Goal: Transaction & Acquisition: Book appointment/travel/reservation

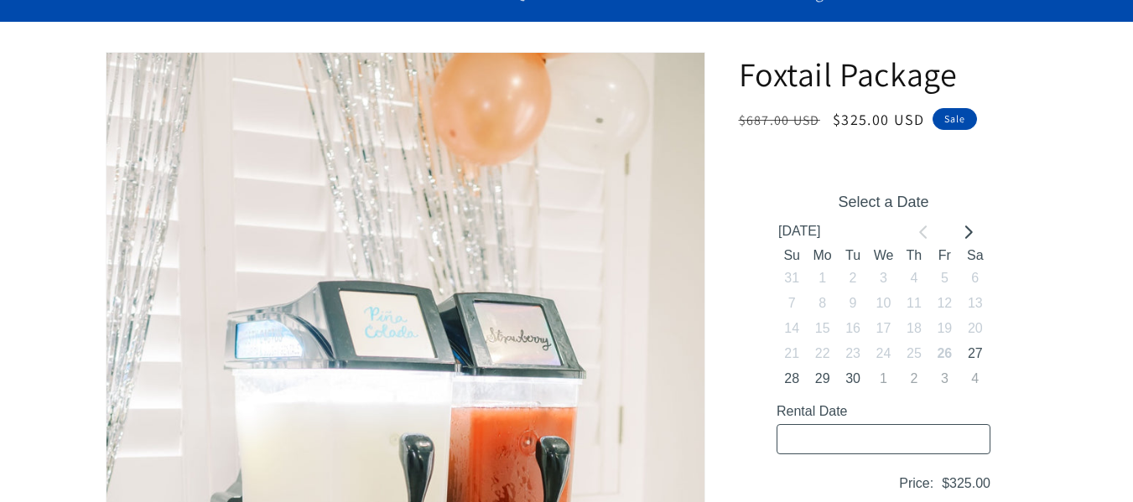
scroll to position [252, 0]
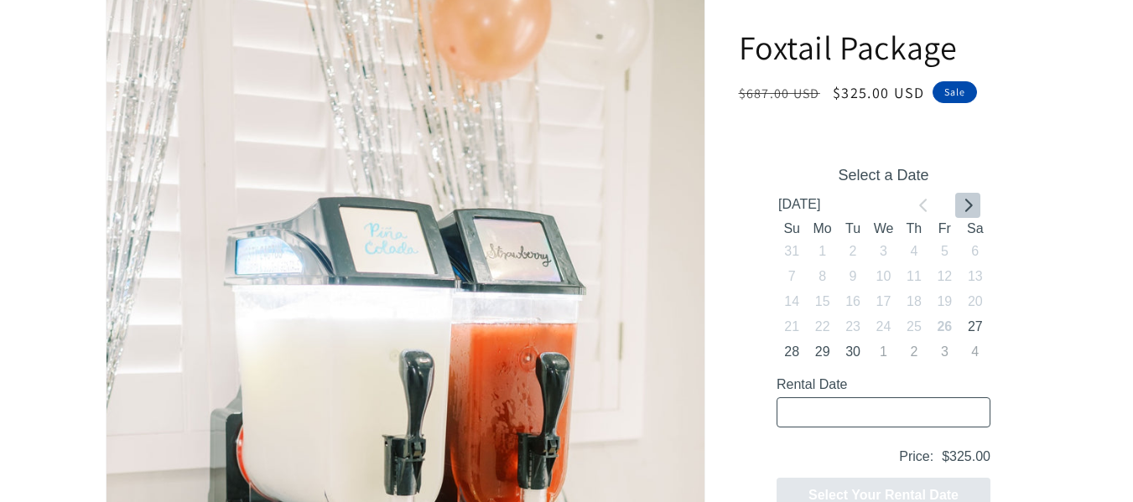
click at [970, 204] on icon "Go to next month" at bounding box center [969, 205] width 8 height 13
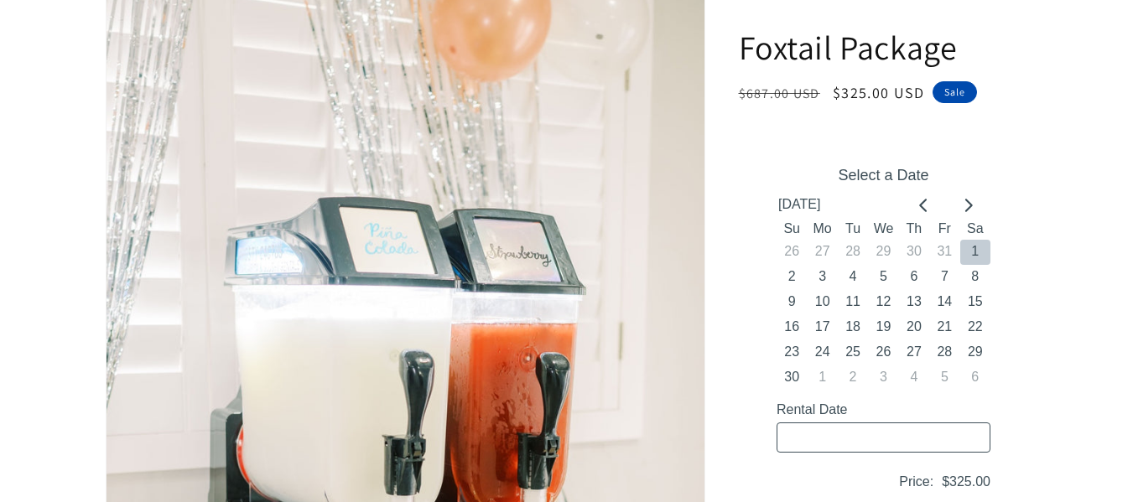
click at [971, 249] on button "1" at bounding box center [975, 252] width 30 height 25
type input "[DATE] / 6 spaces"
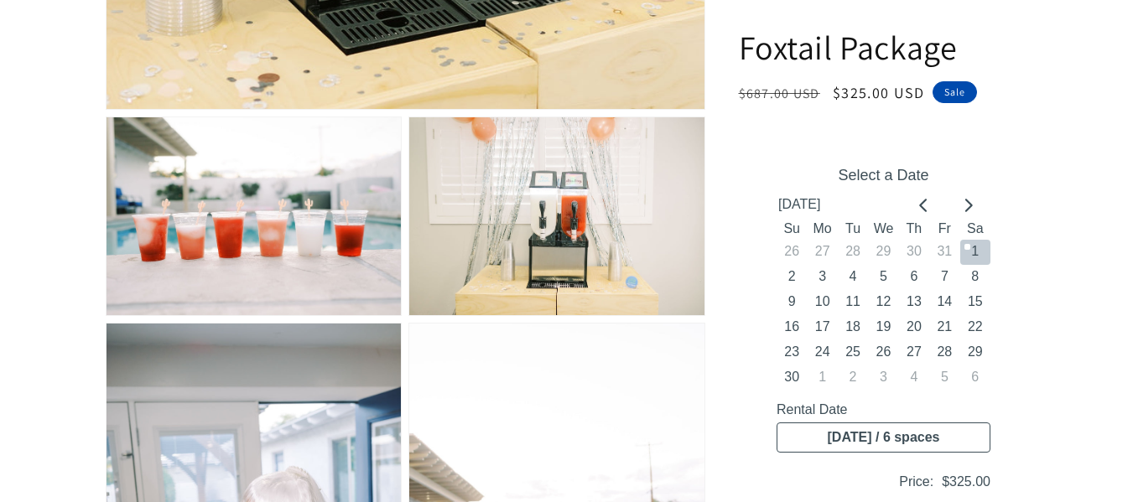
scroll to position [1021, 0]
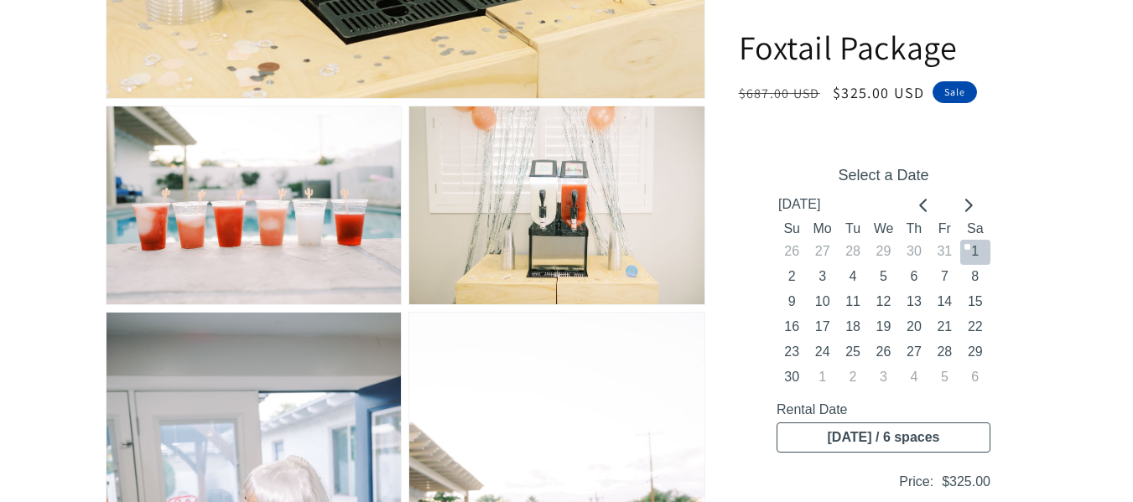
drag, startPoint x: 1069, startPoint y: 210, endPoint x: 1060, endPoint y: 279, distance: 70.2
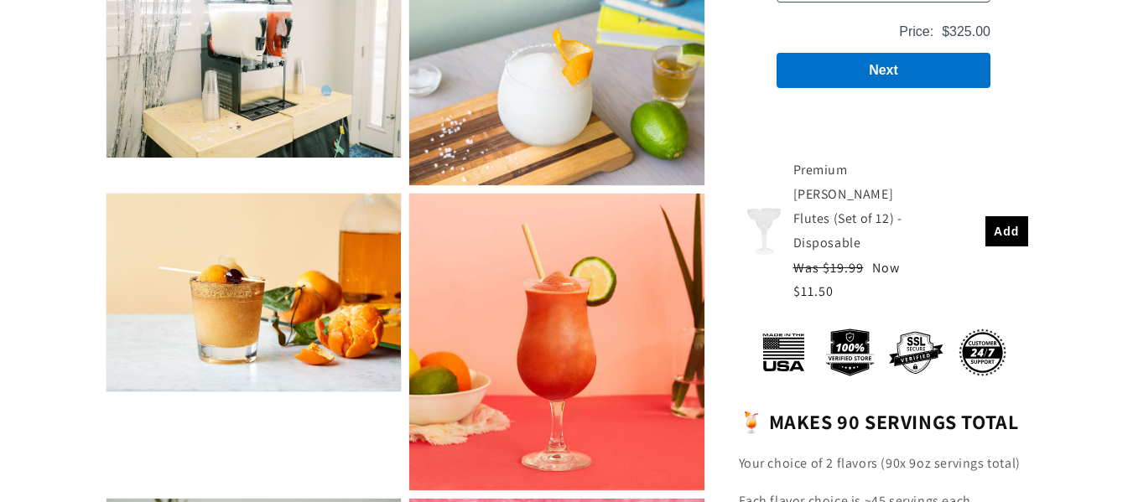
scroll to position [2195, 0]
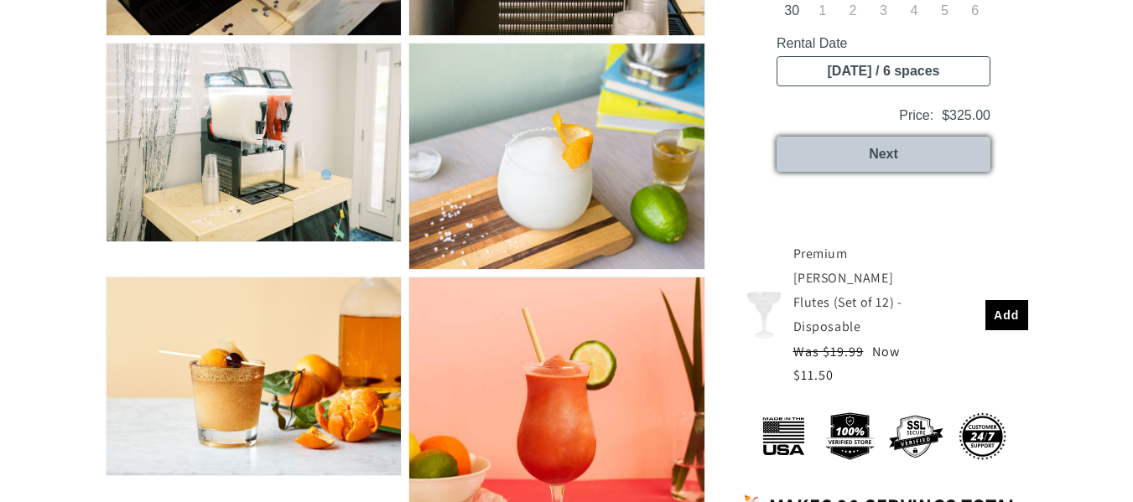
click at [891, 156] on button "Next" at bounding box center [883, 154] width 214 height 35
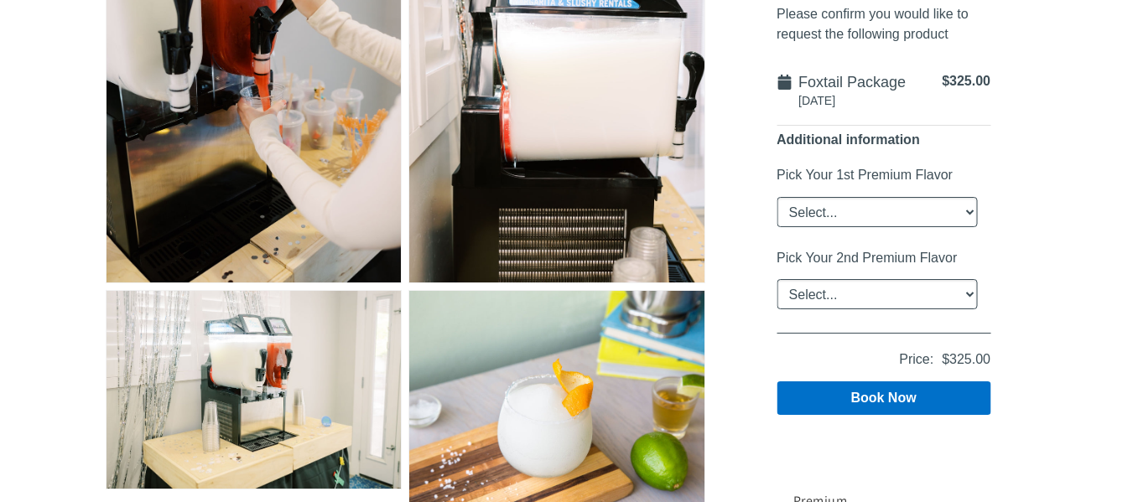
scroll to position [1944, 0]
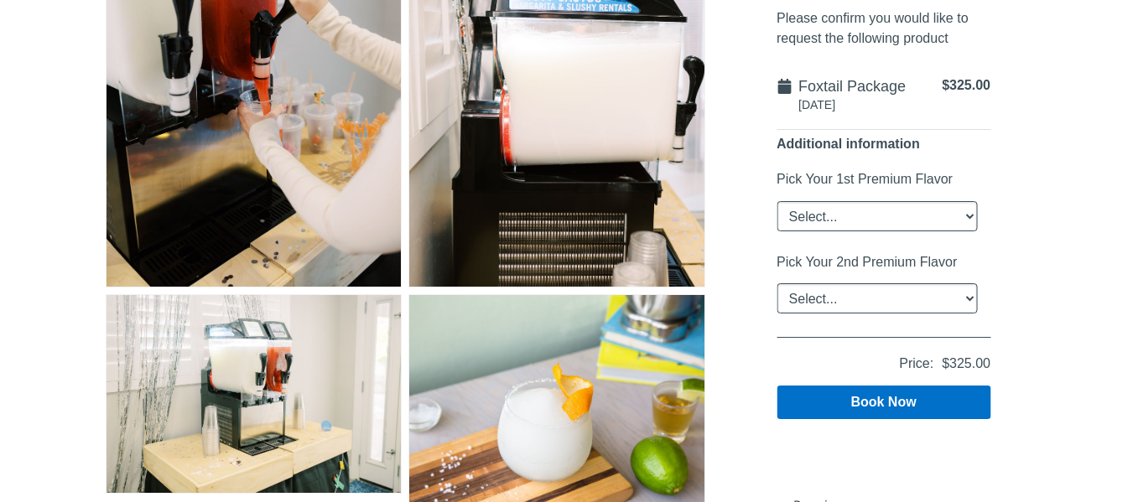
click at [887, 219] on select "Select... Classic Margarita Frosé Strawberry King Cake Daiquiri Apple Cider Sum…" at bounding box center [876, 216] width 200 height 30
select select "Strawberry"
click at [776, 218] on select "Select... Classic Margarita Frosé Strawberry King Cake Daiquiri Apple Cider Sum…" at bounding box center [876, 216] width 200 height 30
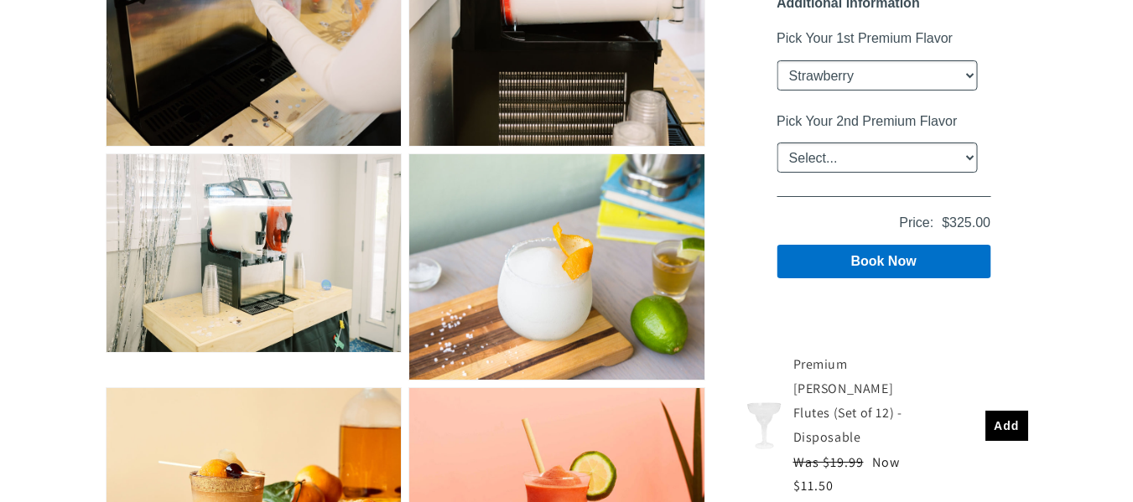
scroll to position [2111, 0]
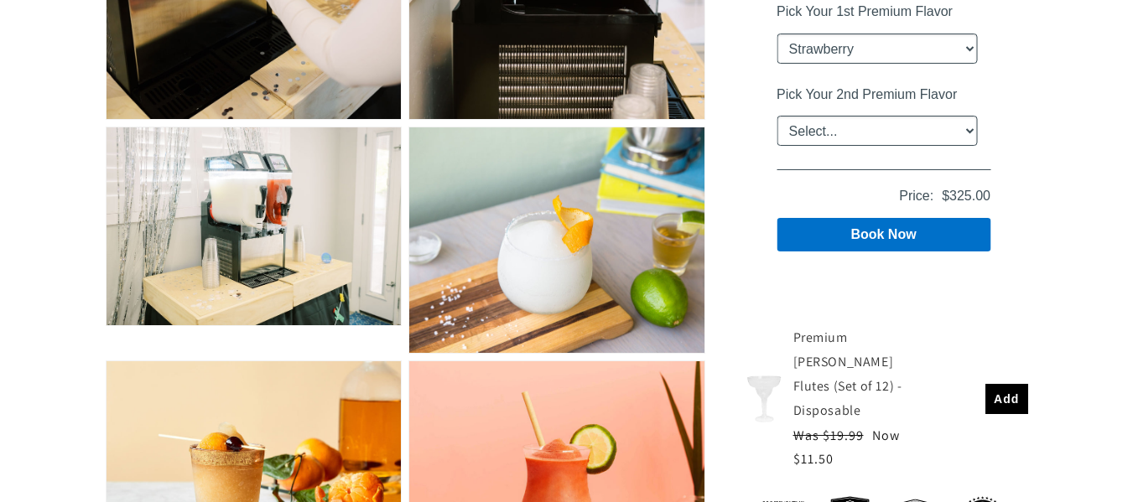
click at [962, 128] on select "Select... Classic Margarita Frosé Strawberry King Cake Daiquiri Apple Cider Sum…" at bounding box center [876, 131] width 200 height 30
select select "Classic Margarita"
click at [776, 146] on select "Select... Classic Margarita Frosé Strawberry King Cake Daiquiri Apple Cider Sum…" at bounding box center [876, 131] width 200 height 30
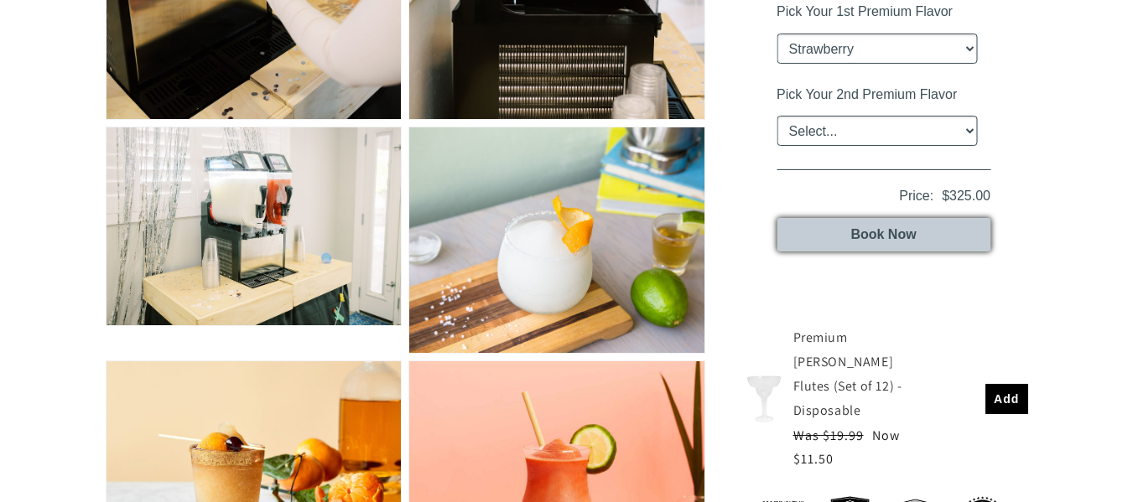
click at [882, 232] on button "Book Now" at bounding box center [883, 235] width 214 height 34
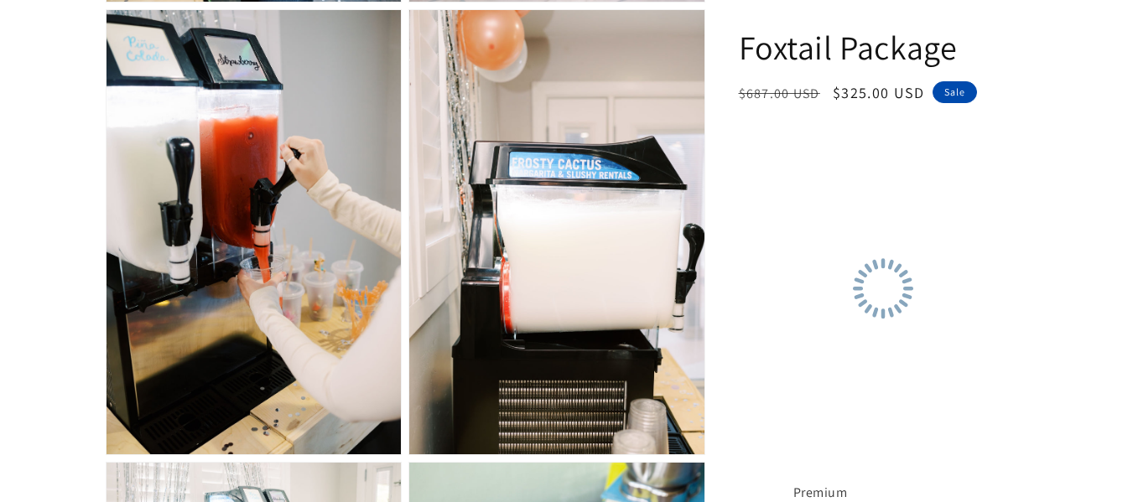
scroll to position [1765, 0]
